Goal: Navigation & Orientation: Find specific page/section

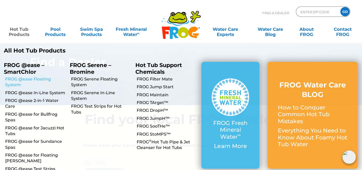
click at [14, 79] on link "FROG @ease Floating System" at bounding box center [35, 82] width 61 height 12
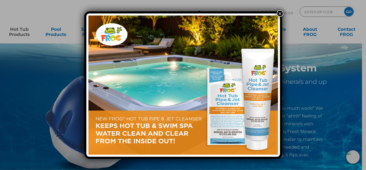
click at [280, 12] on button "×" at bounding box center [279, 13] width 7 height 7
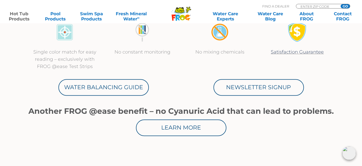
scroll to position [258, 0]
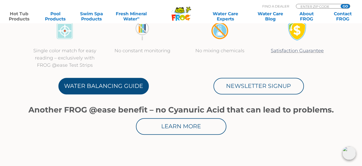
click at [116, 86] on link "Water Balancing Guide" at bounding box center [103, 86] width 90 height 17
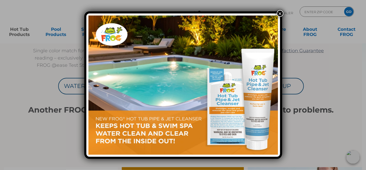
click at [279, 12] on button "×" at bounding box center [279, 13] width 7 height 7
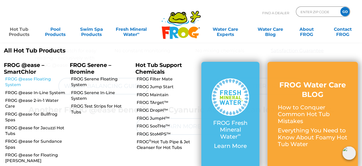
click at [15, 79] on link "FROG @ease Floating System" at bounding box center [35, 82] width 61 height 12
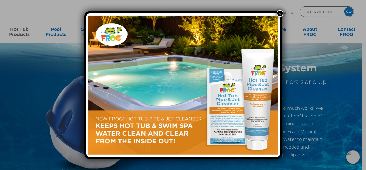
click at [278, 12] on button "×" at bounding box center [279, 13] width 7 height 7
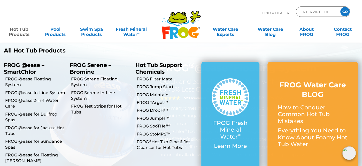
click at [20, 30] on link "Hot Tub Products" at bounding box center [19, 29] width 28 height 10
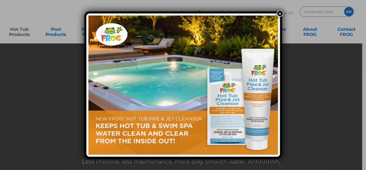
click at [20, 32] on div "×" at bounding box center [183, 85] width 366 height 170
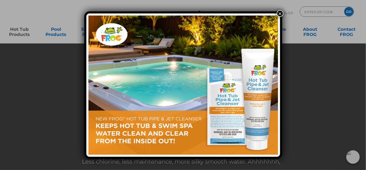
click at [278, 12] on button "×" at bounding box center [279, 13] width 7 height 7
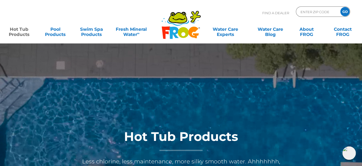
click at [20, 29] on link "Hot Tub Products" at bounding box center [19, 29] width 28 height 10
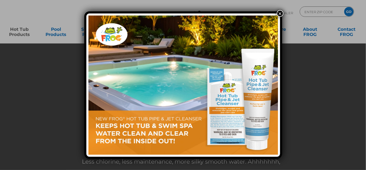
drag, startPoint x: 0, startPoint y: 0, endPoint x: 20, endPoint y: 29, distance: 35.7
click at [20, 29] on div "×" at bounding box center [183, 85] width 366 height 170
click at [278, 12] on button "×" at bounding box center [279, 13] width 7 height 7
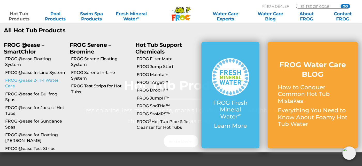
scroll to position [52, 0]
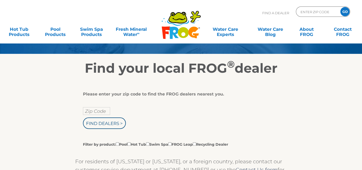
scroll to position [52, 0]
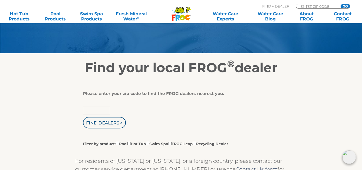
click at [99, 110] on input "text" at bounding box center [96, 110] width 27 height 8
type input "38256"
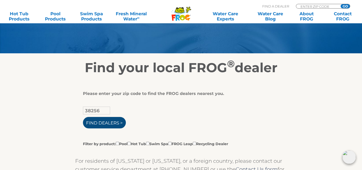
click at [100, 120] on input "Find Dealers >" at bounding box center [104, 122] width 43 height 11
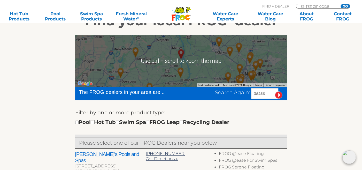
scroll to position [103, 0]
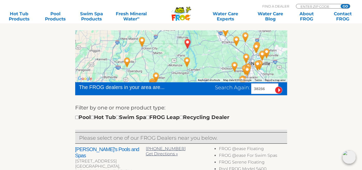
drag, startPoint x: 198, startPoint y: 72, endPoint x: 206, endPoint y: 55, distance: 18.8
click at [206, 55] on div at bounding box center [181, 56] width 212 height 52
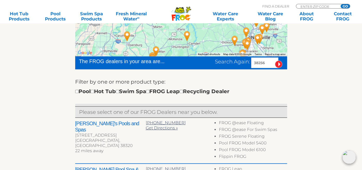
scroll to position [78, 0]
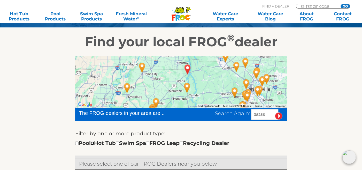
click at [94, 142] on input "checkbox" at bounding box center [92, 142] width 3 height 3
checkbox input "true"
